Goal: Information Seeking & Learning: Learn about a topic

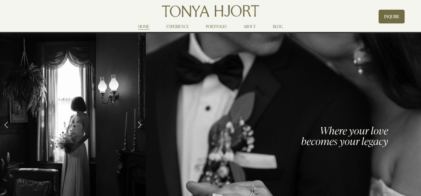
click at [185, 28] on link "EXPERIENCE" at bounding box center [178, 26] width 23 height 7
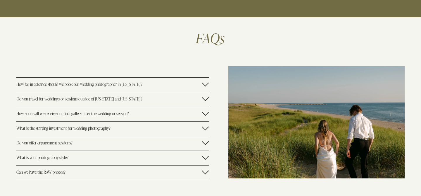
scroll to position [1293, 0]
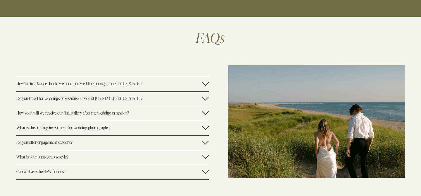
click at [177, 77] on button "How far in advance should we book our wedding photographer in Minnesota?" at bounding box center [112, 84] width 193 height 14
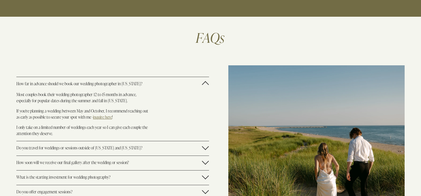
click at [206, 81] on div at bounding box center [205, 84] width 7 height 7
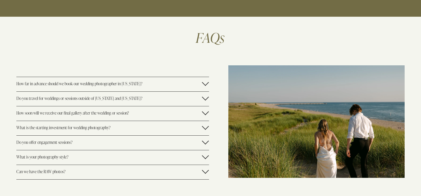
click at [160, 136] on button "Do you offer engagement sessions?" at bounding box center [112, 143] width 193 height 14
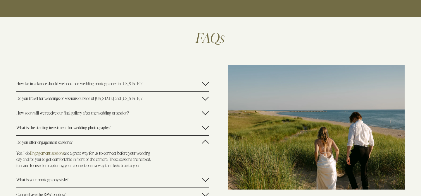
click at [160, 136] on button "Do you offer engagement sessions?" at bounding box center [112, 143] width 193 height 14
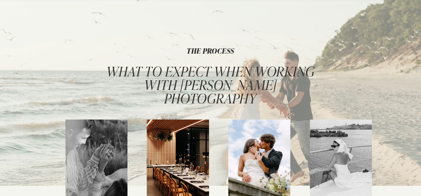
scroll to position [0, 0]
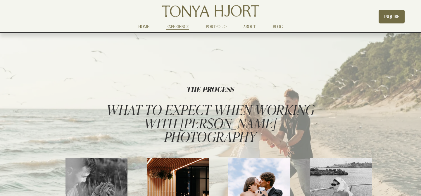
click at [222, 28] on link "PORTFOLIO" at bounding box center [216, 26] width 21 height 7
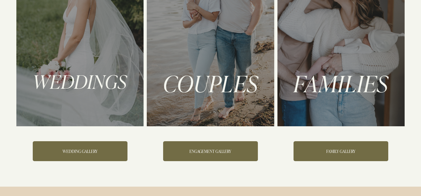
scroll to position [103, 0]
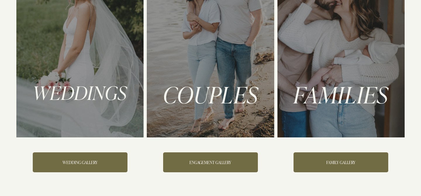
click at [95, 161] on link "WEDDING GALLERY" at bounding box center [80, 162] width 95 height 20
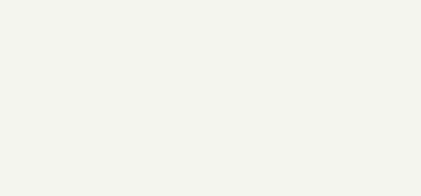
scroll to position [1222, 0]
